Goal: Task Accomplishment & Management: Use online tool/utility

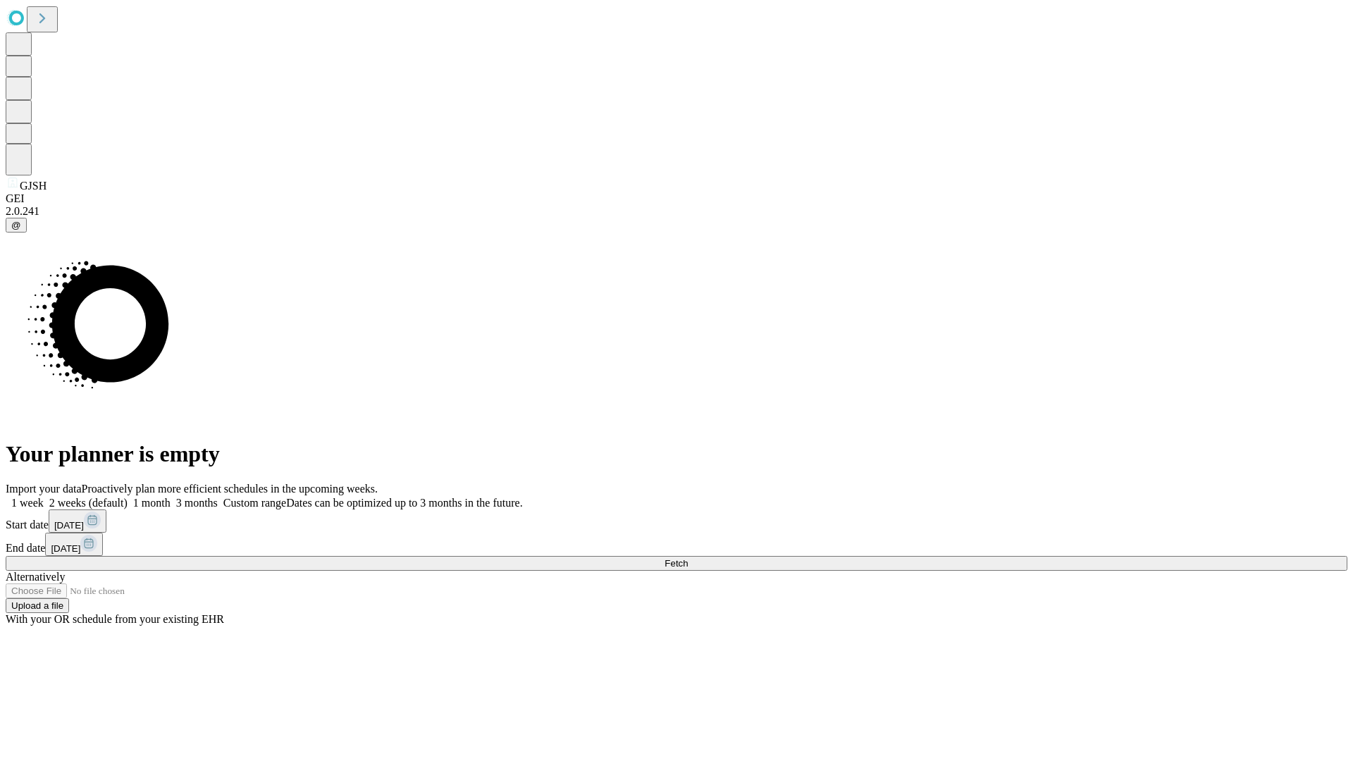
click at [688, 558] on span "Fetch" at bounding box center [676, 563] width 23 height 11
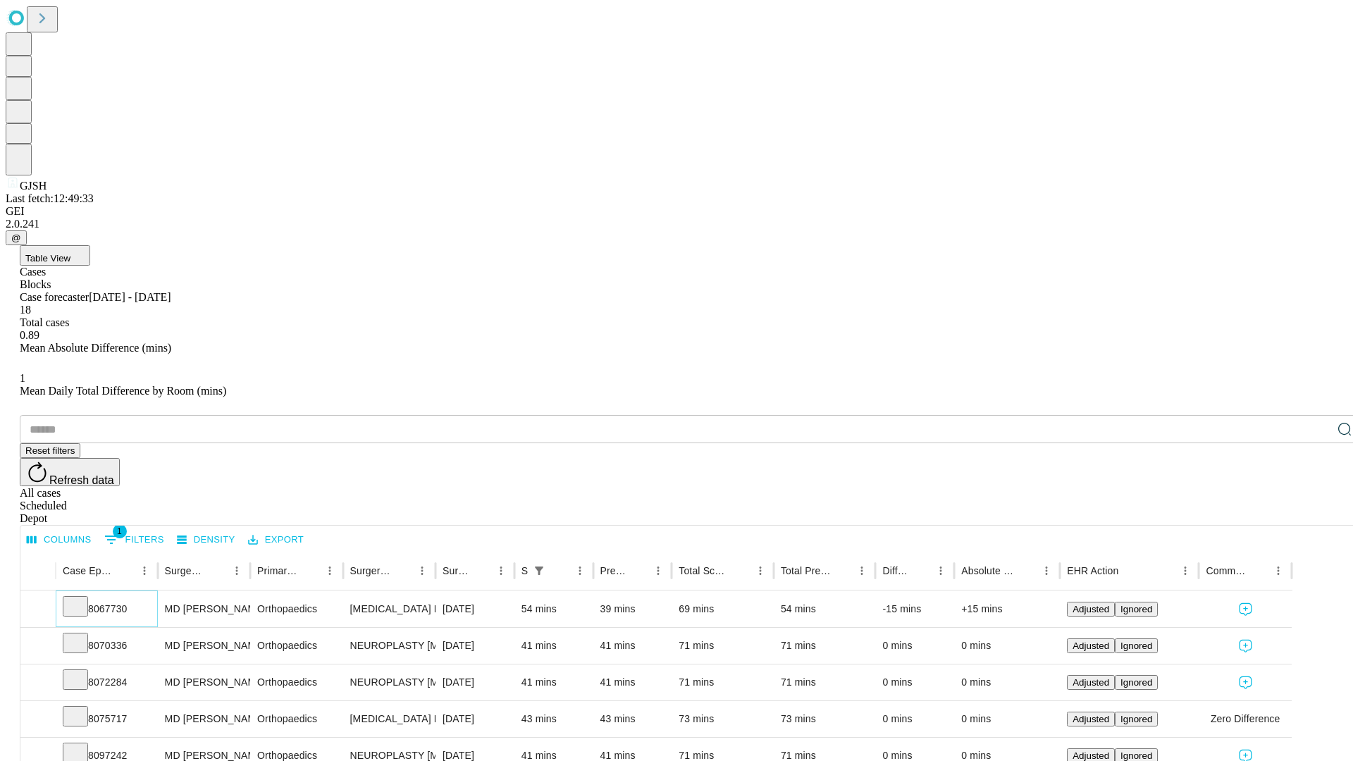
click at [82, 598] on icon at bounding box center [75, 605] width 14 height 14
